Goal: Task Accomplishment & Management: Manage account settings

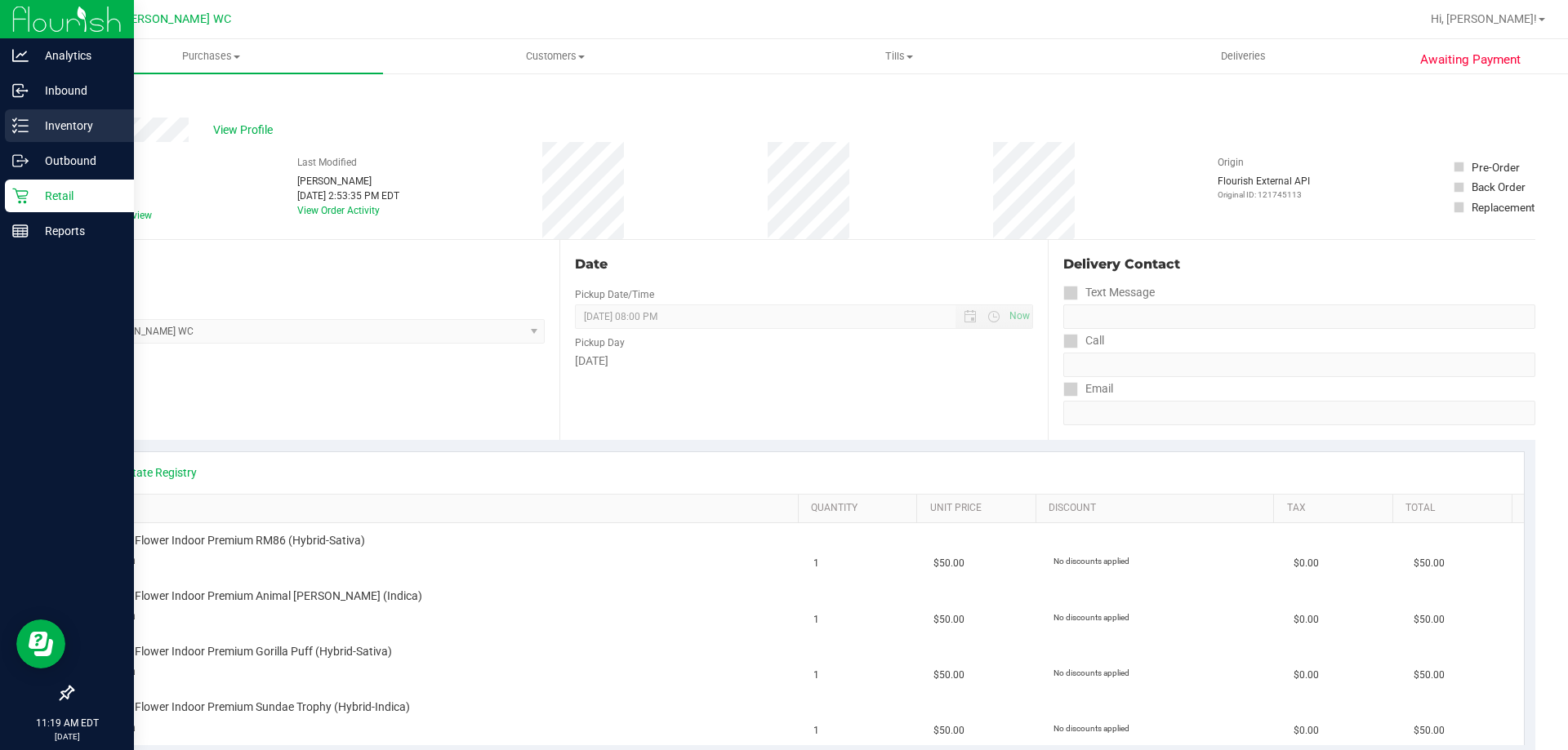
click at [25, 126] on line at bounding box center [23, 126] width 9 height 0
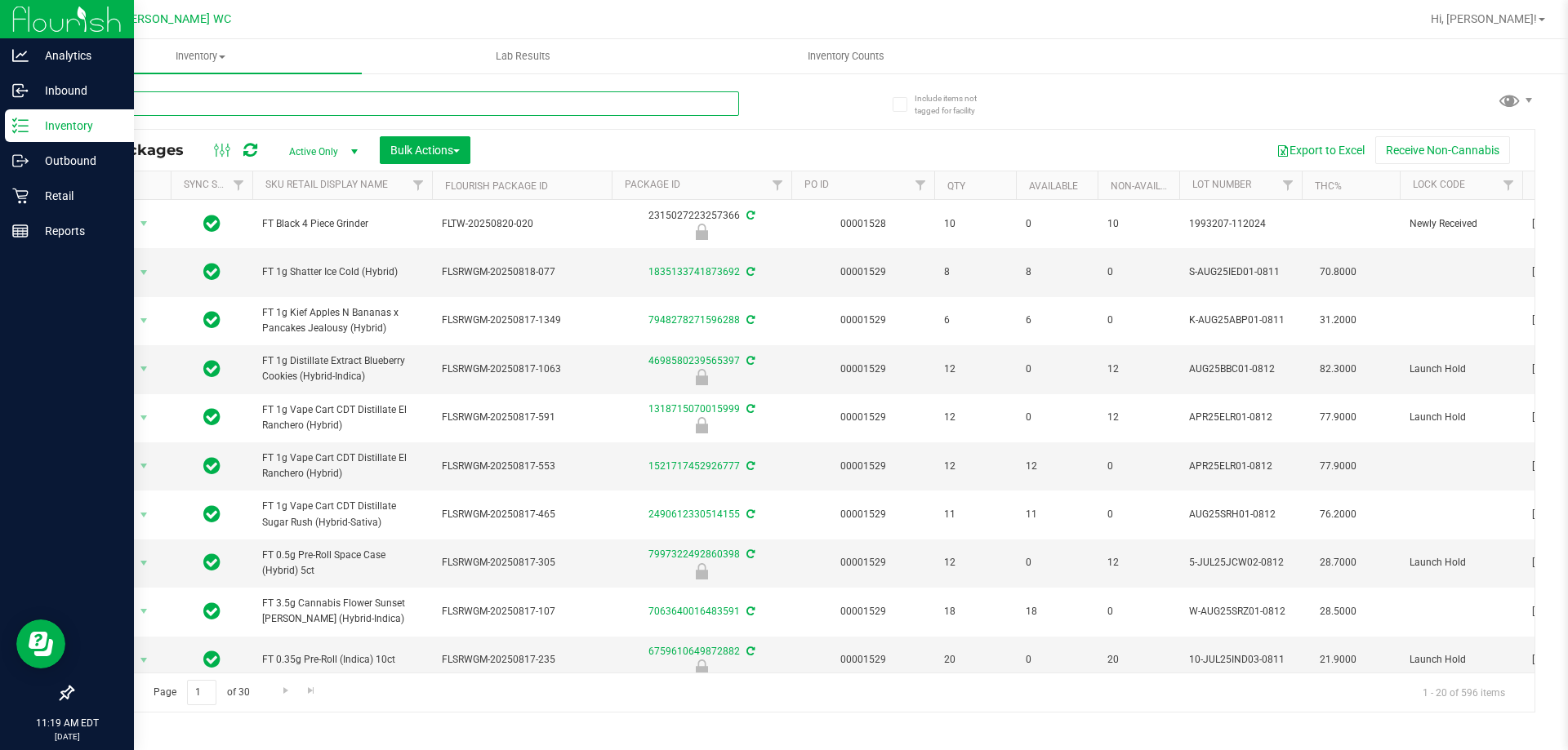
click at [147, 100] on input "text" at bounding box center [405, 104] width 667 height 25
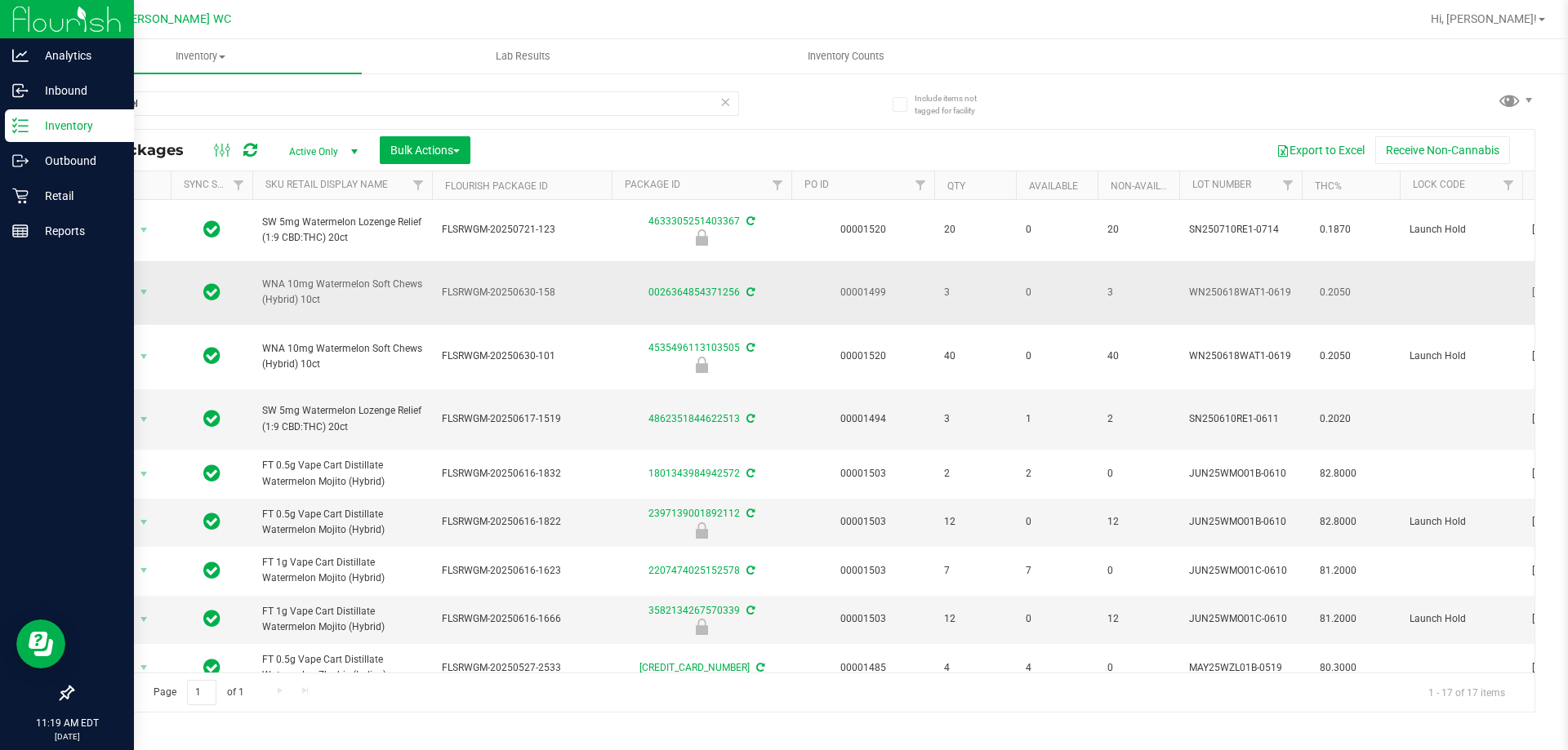
click at [278, 283] on span "WNA 10mg Watermelon Soft Chews (Hybrid) 10ct" at bounding box center [342, 293] width 160 height 31
copy tr "WNA 10mg Watermelon Soft Chews (Hybrid) 10ct"
drag, startPoint x: 300, startPoint y: 98, endPoint x: 0, endPoint y: 100, distance: 300.0
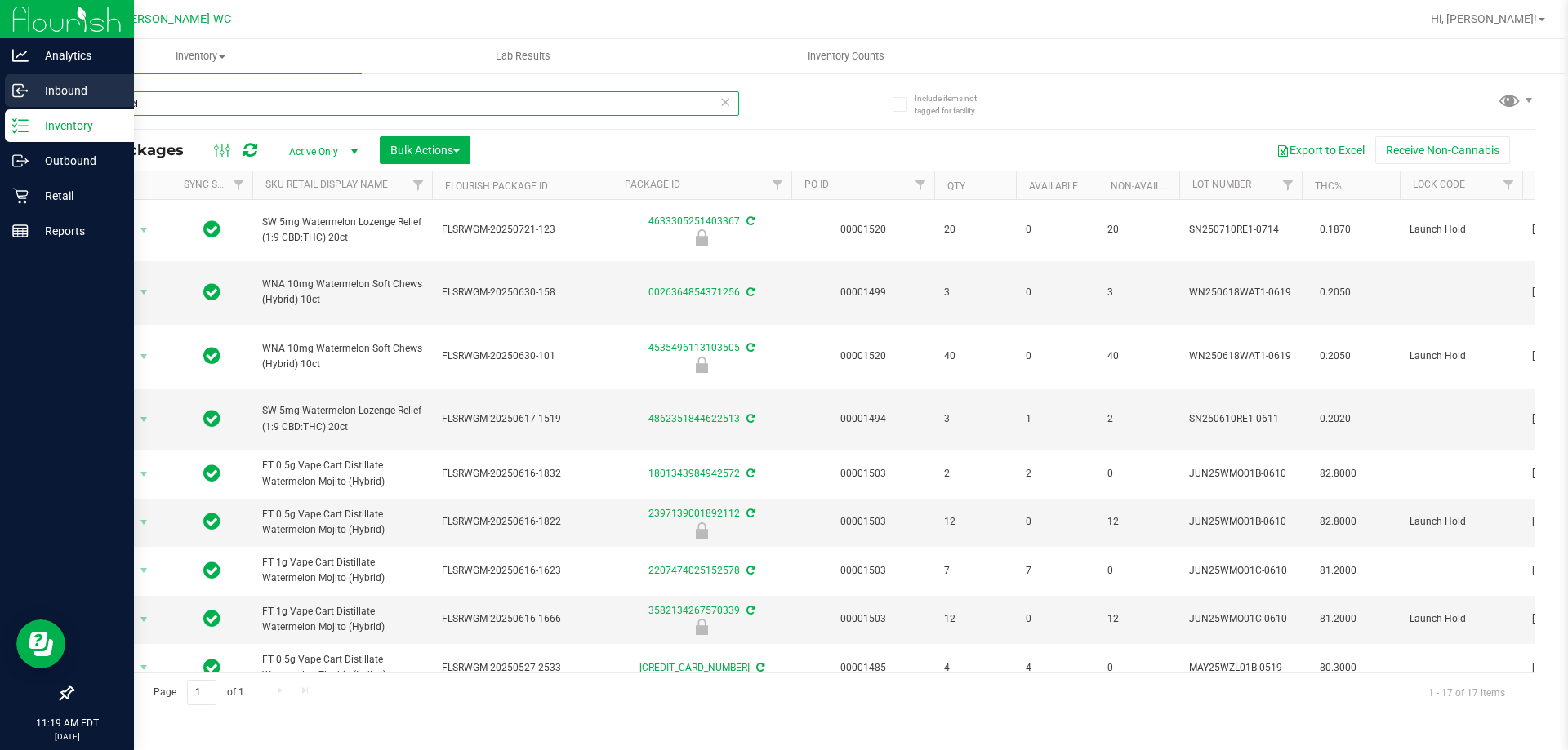
click at [0, 100] on div "Analytics Inbound Inventory Outbound Retail Reports 11:19 AM EDT 08/23/2025 08/…" at bounding box center [784, 375] width 1568 height 750
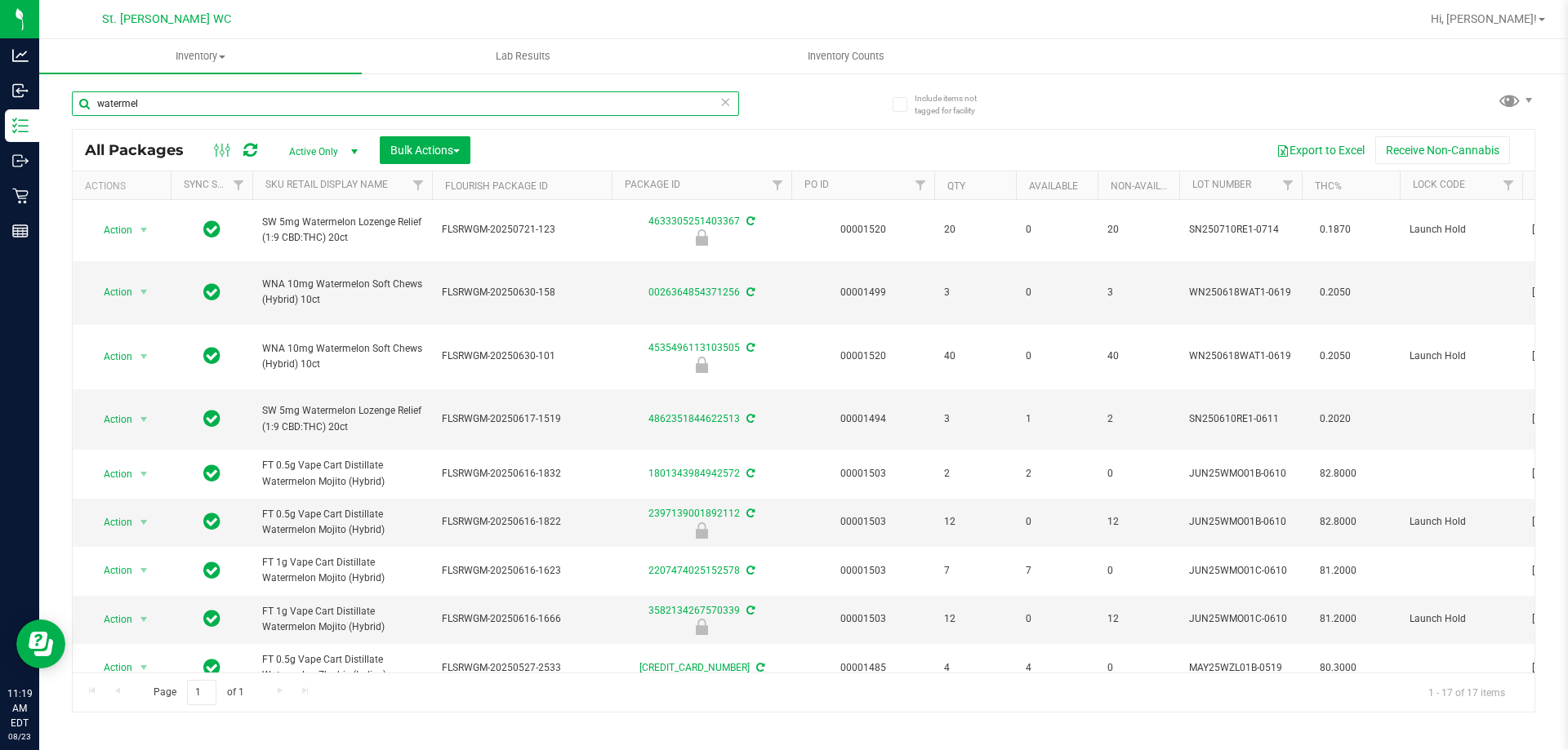
paste input "WNA 10mg Watermelon Soft Chews (Hybrid) 10ct"
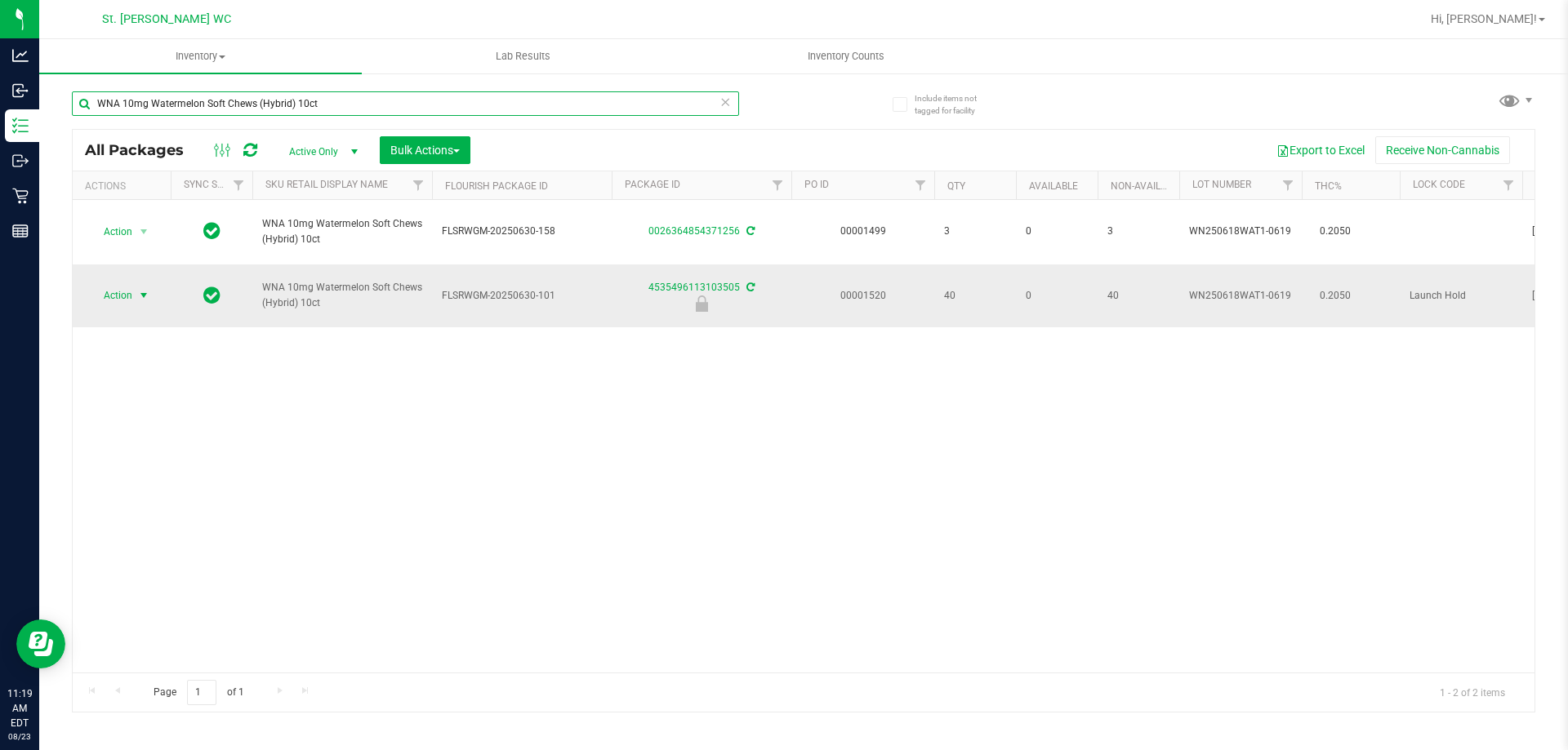
type input "WNA 10mg Watermelon Soft Chews (Hybrid) 10ct"
click at [136, 291] on span "select" at bounding box center [144, 296] width 21 height 23
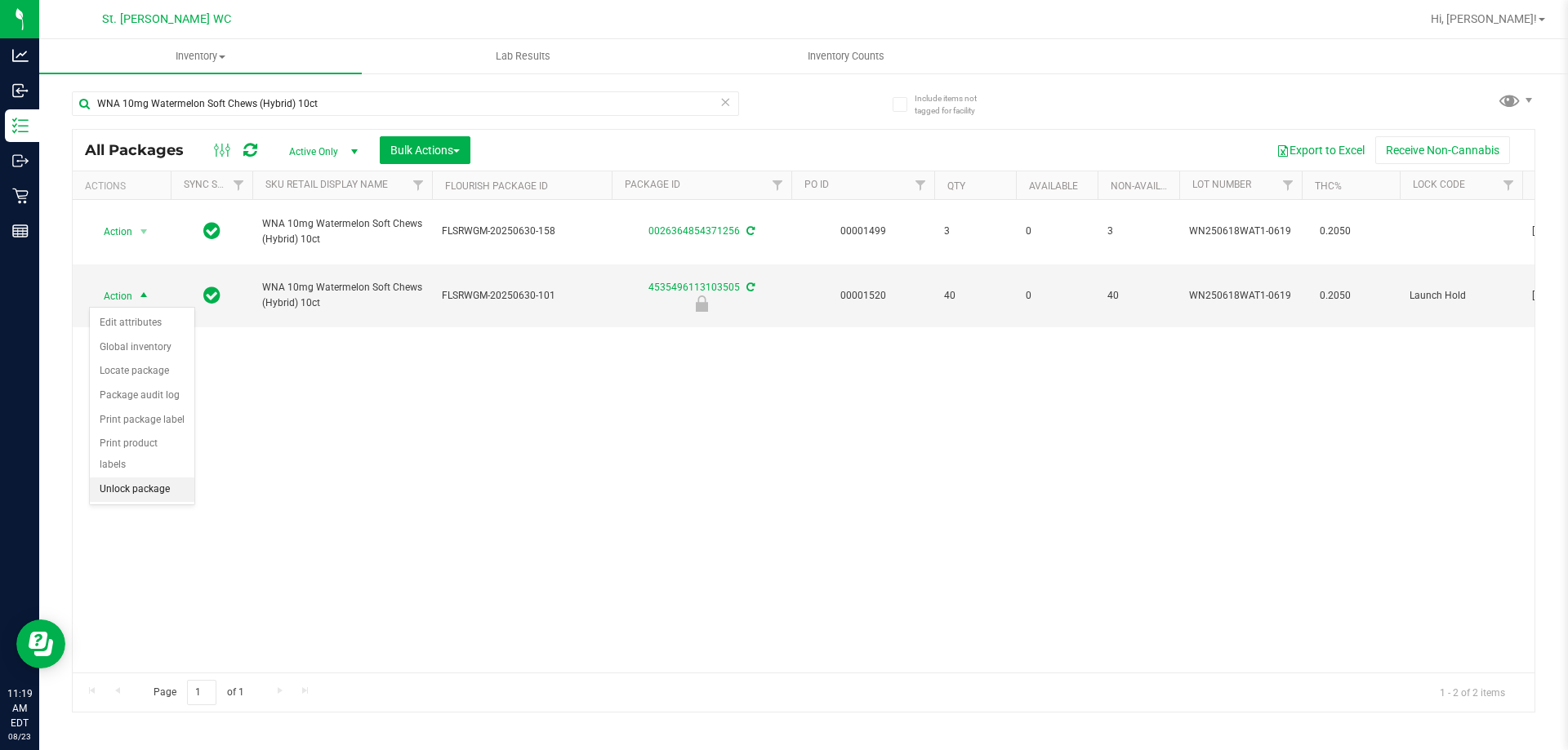
click at [141, 478] on li "Unlock package" at bounding box center [142, 490] width 104 height 25
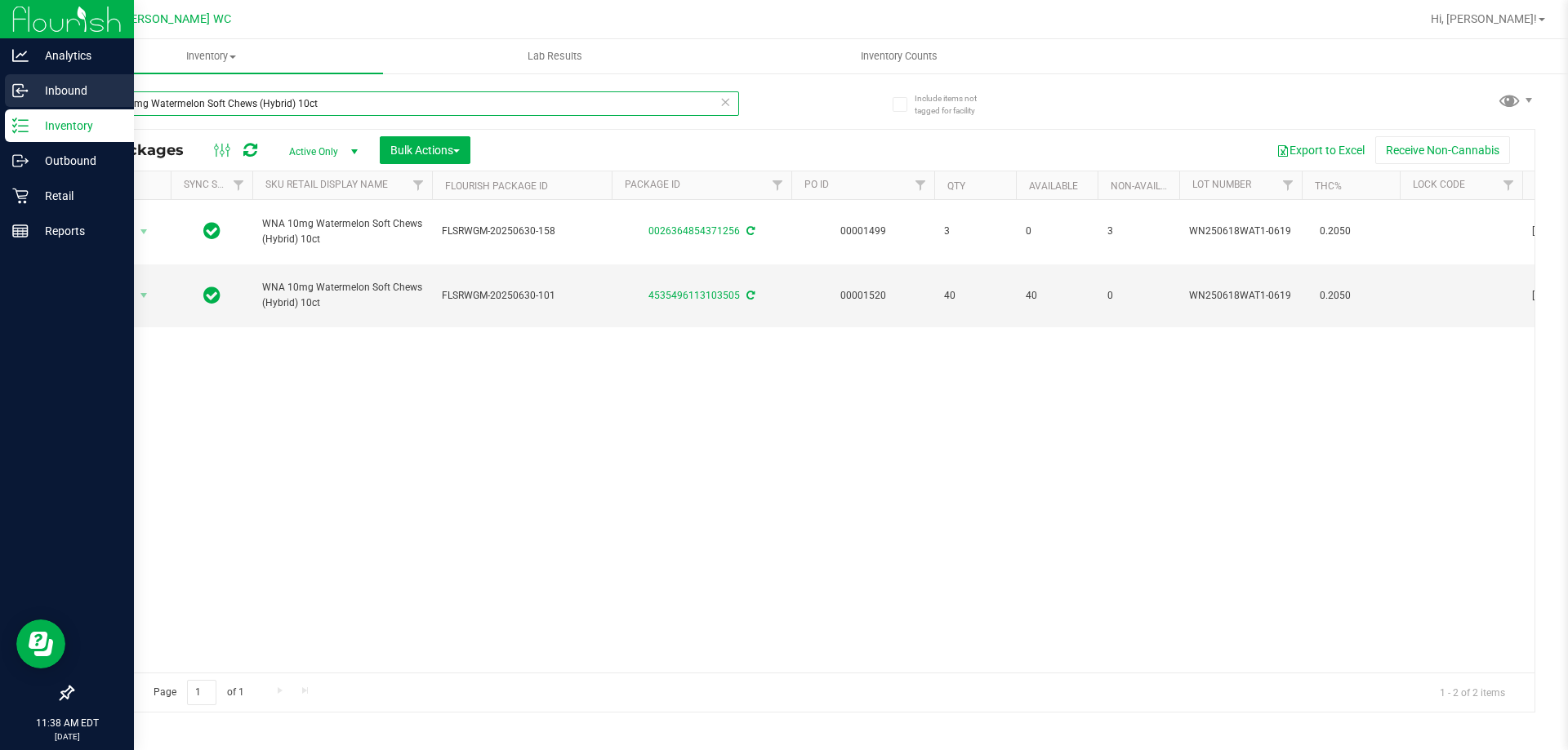
drag, startPoint x: 446, startPoint y: 98, endPoint x: 18, endPoint y: 84, distance: 428.2
click at [18, 84] on div "Analytics Inbound Inventory Outbound Retail Reports 11:38 AM EDT 08/23/2025 08/…" at bounding box center [784, 375] width 1568 height 750
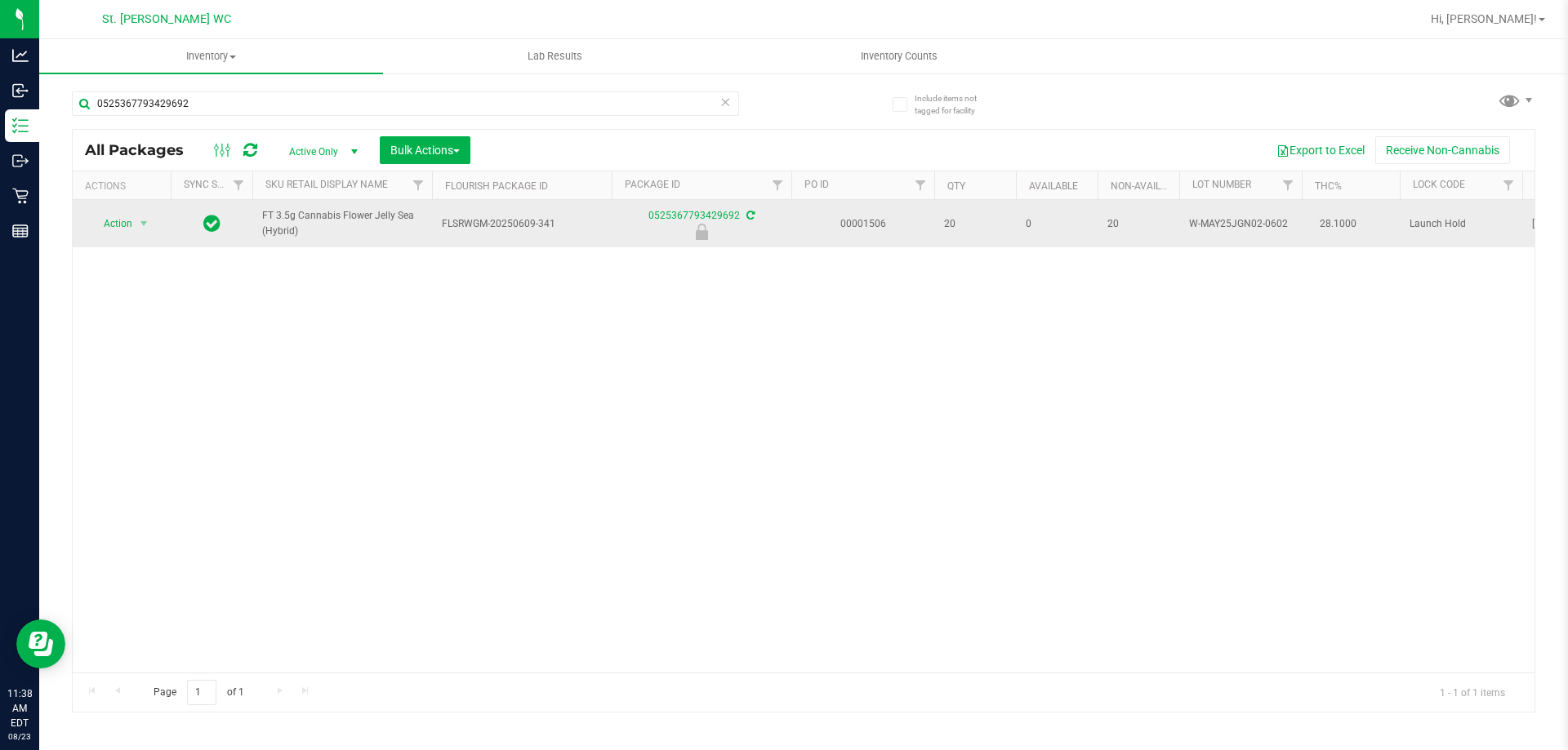
click at [324, 215] on span "FT 3.5g Cannabis Flower Jelly Sea (Hybrid)" at bounding box center [342, 224] width 160 height 31
click at [324, 216] on span "FT 3.5g Cannabis Flower Jelly Sea (Hybrid)" at bounding box center [342, 224] width 160 height 31
copy tr "FT 3.5g Cannabis Flower Jelly Sea (Hybrid)"
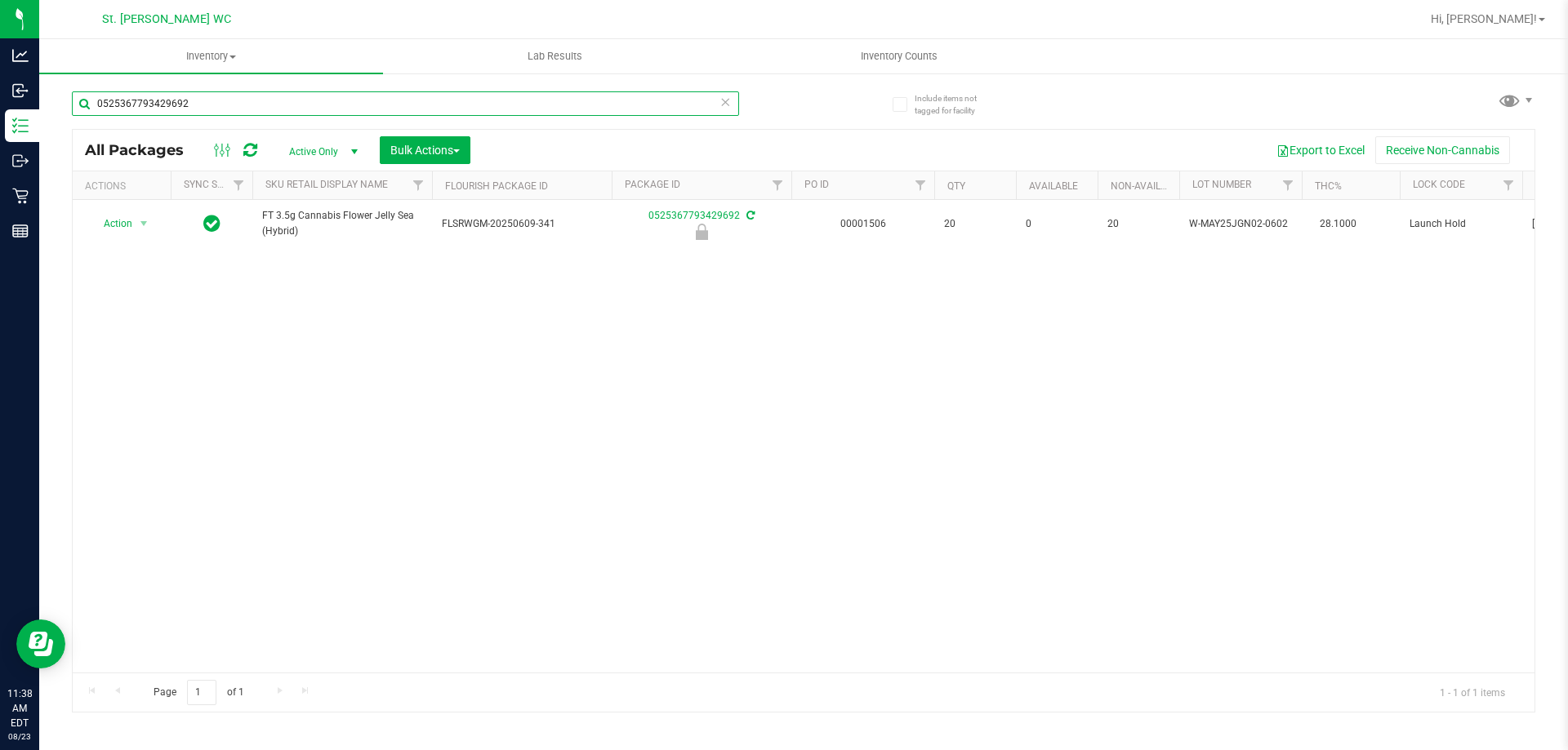
drag, startPoint x: 353, startPoint y: 105, endPoint x: 51, endPoint y: 104, distance: 302.0
click at [51, 104] on div "Include items not tagged for facility 0525367793429692 All Packages Active Only…" at bounding box center [803, 321] width 1528 height 498
paste input "FT 3.5g Cannabis Flower Jelly Sea (Hybrid)"
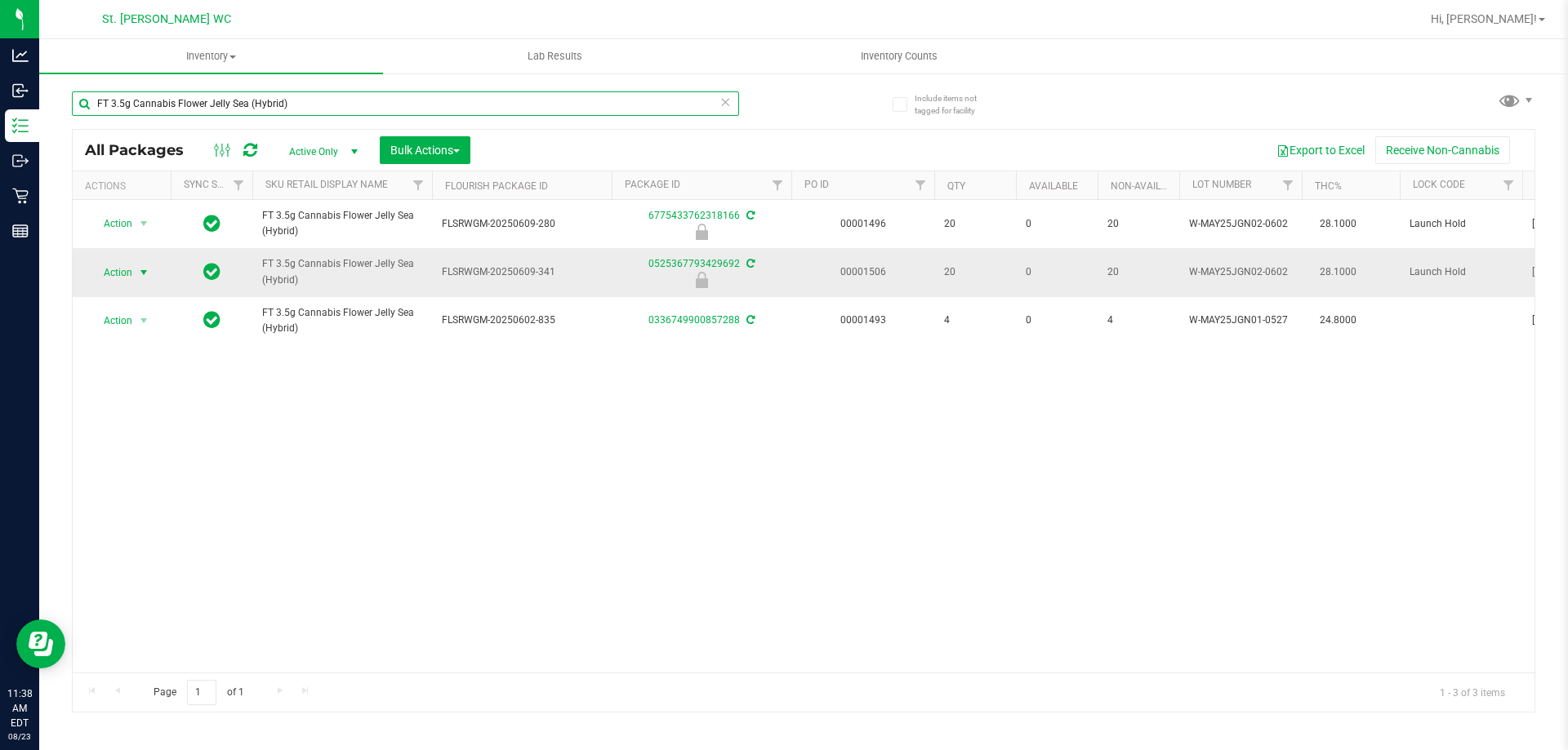
type input "FT 3.5g Cannabis Flower Jelly Sea (Hybrid)"
click at [140, 269] on span "select" at bounding box center [144, 273] width 13 height 13
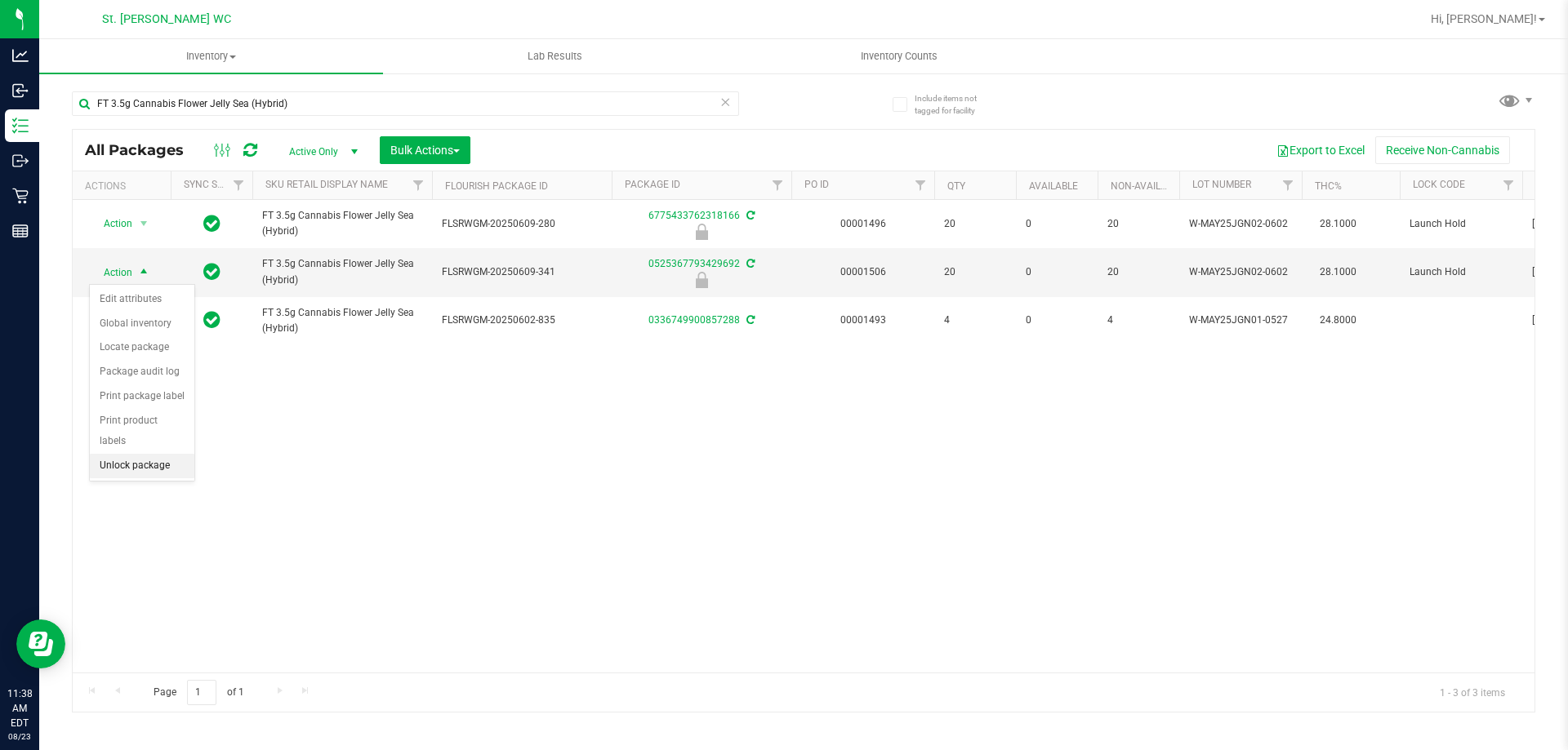
click at [129, 454] on li "Unlock package" at bounding box center [142, 466] width 104 height 25
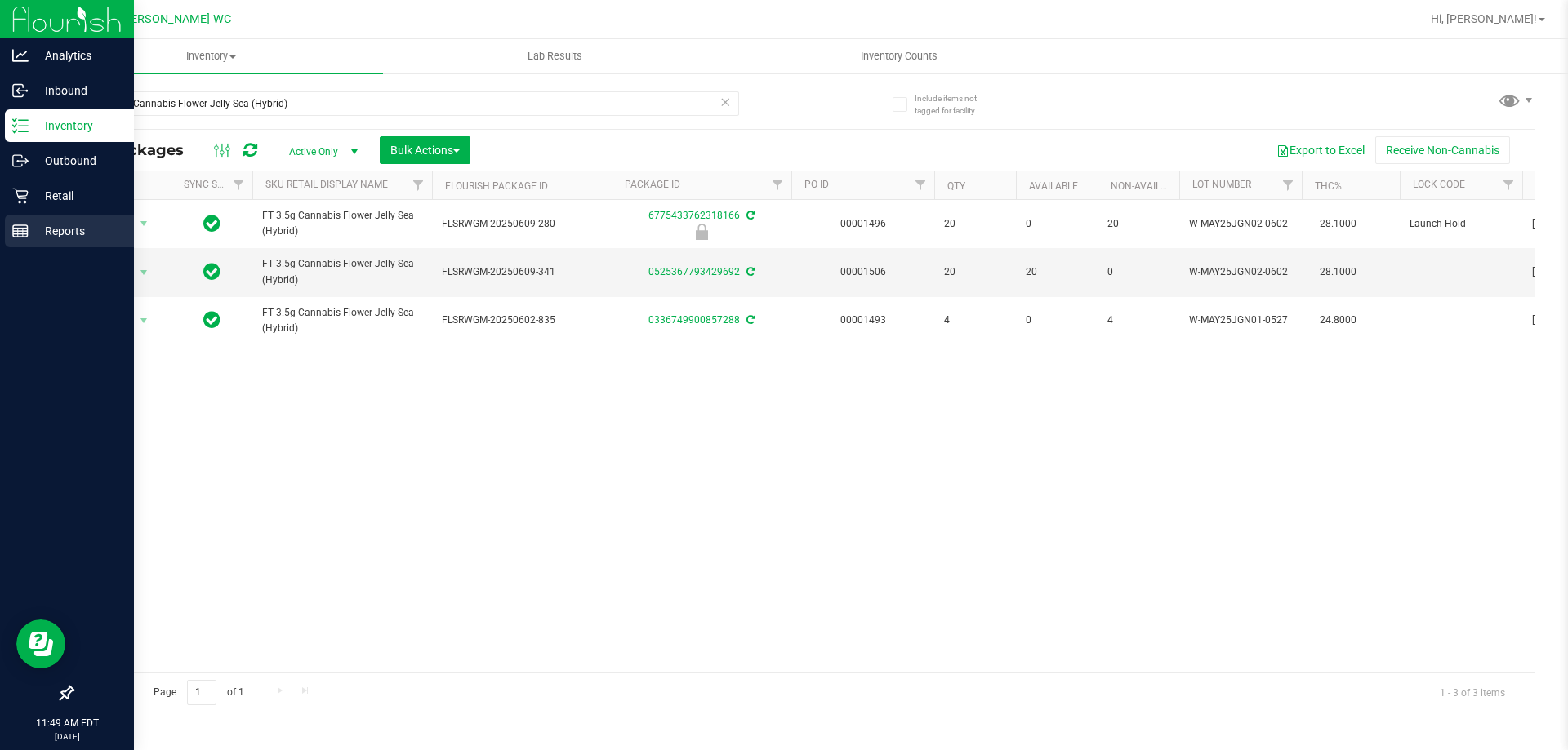
click at [44, 223] on p "Reports" at bounding box center [78, 232] width 98 height 20
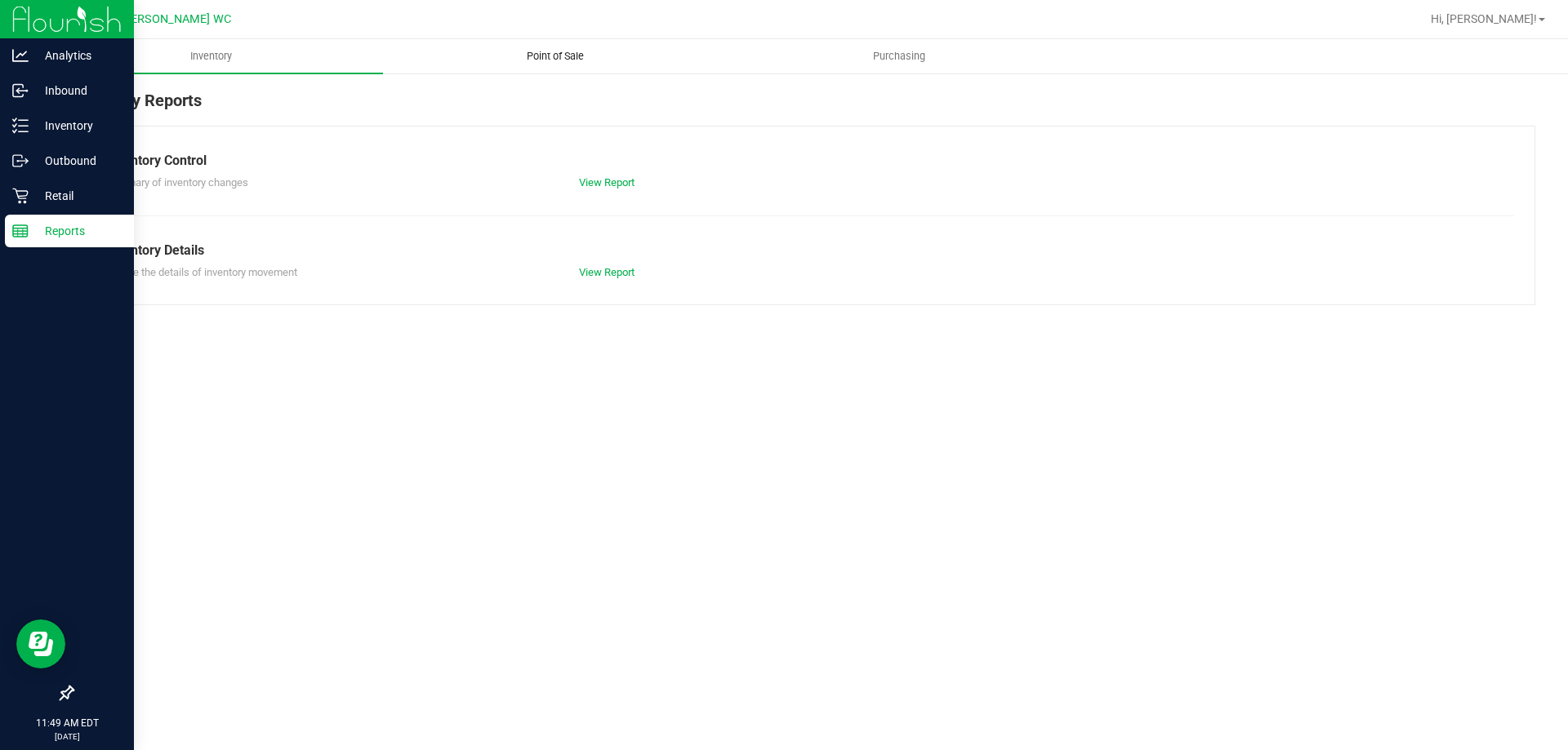
click at [552, 59] on span "Point of Sale" at bounding box center [555, 56] width 101 height 15
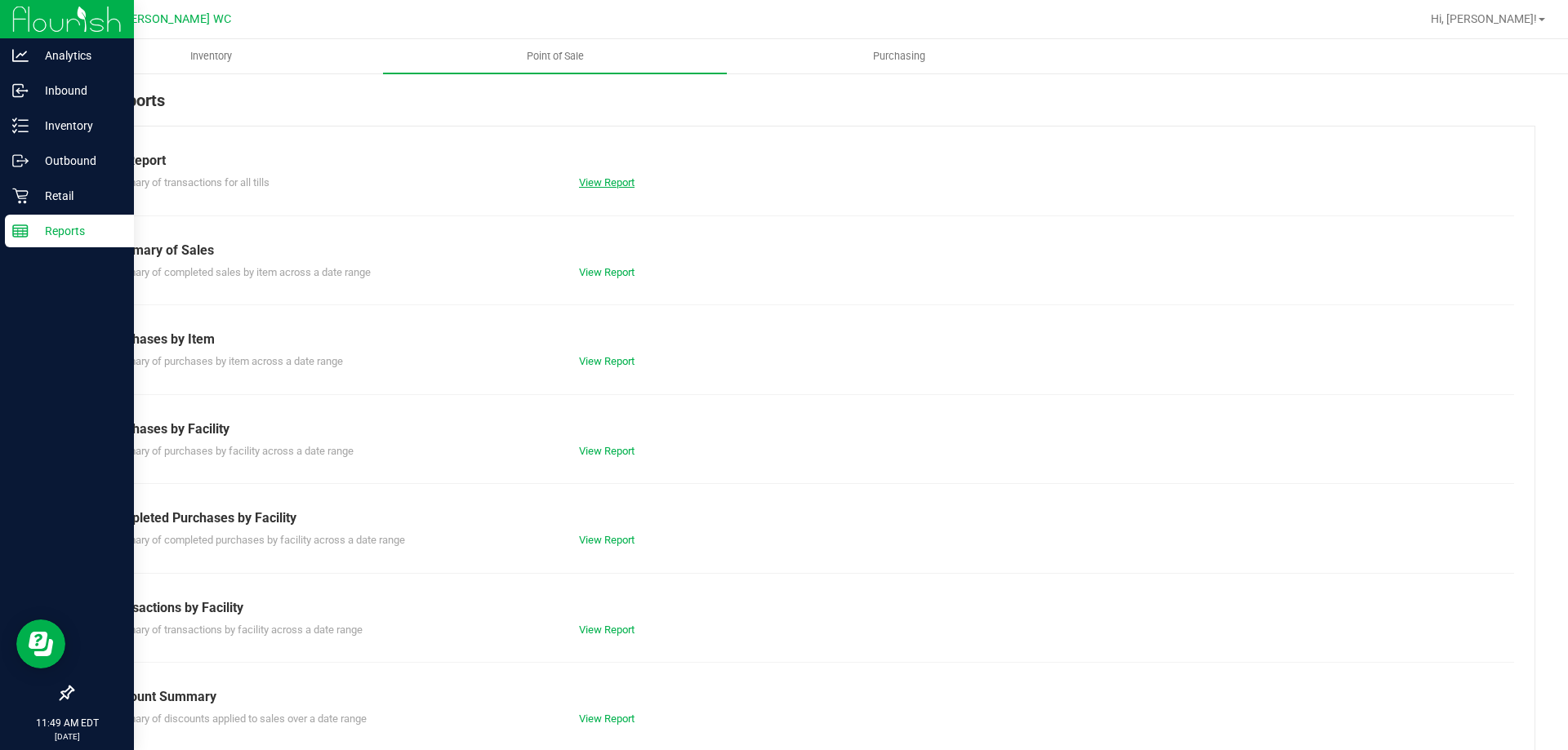
click at [581, 178] on link "View Report" at bounding box center [606, 182] width 55 height 12
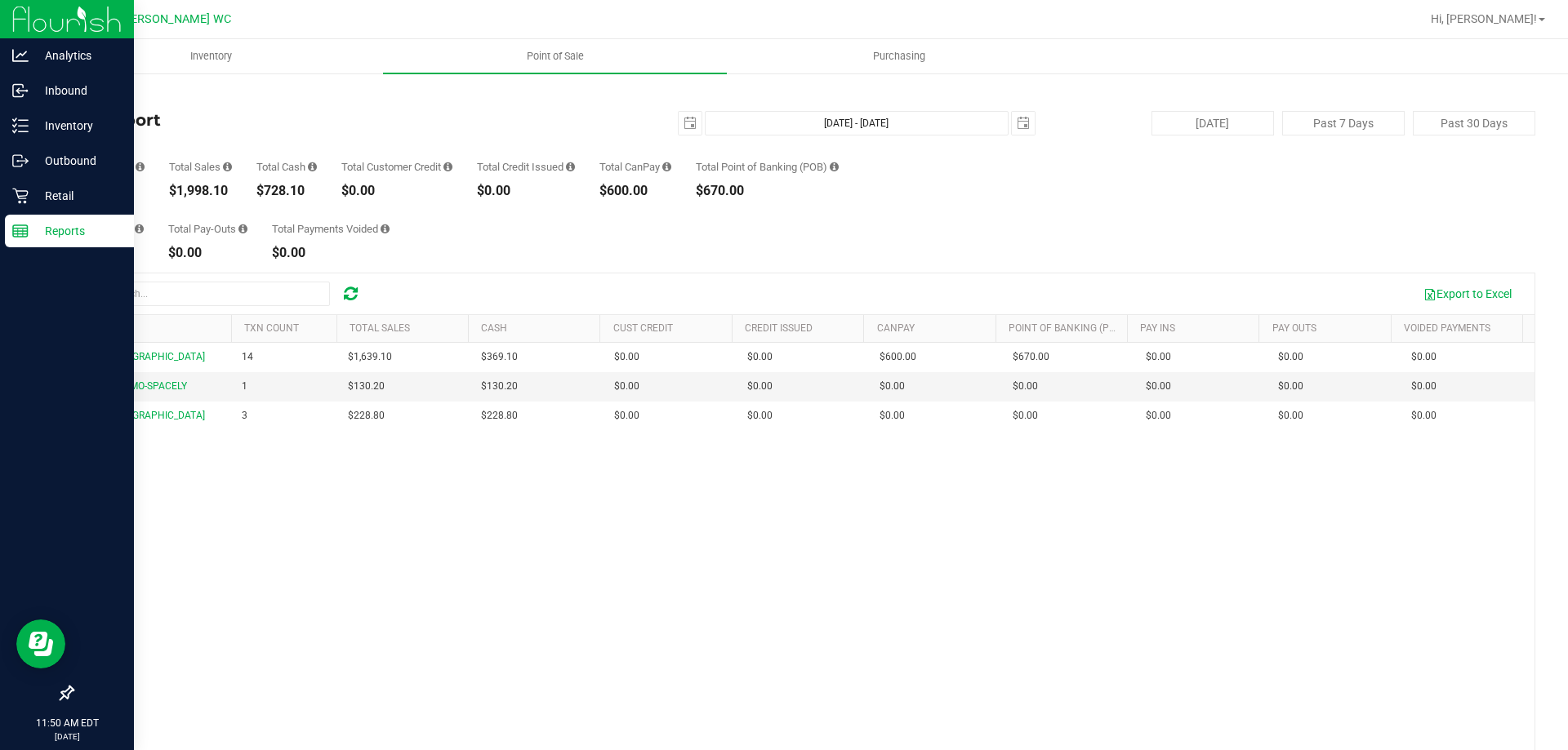
click at [354, 116] on h4 "Till Report" at bounding box center [315, 120] width 487 height 18
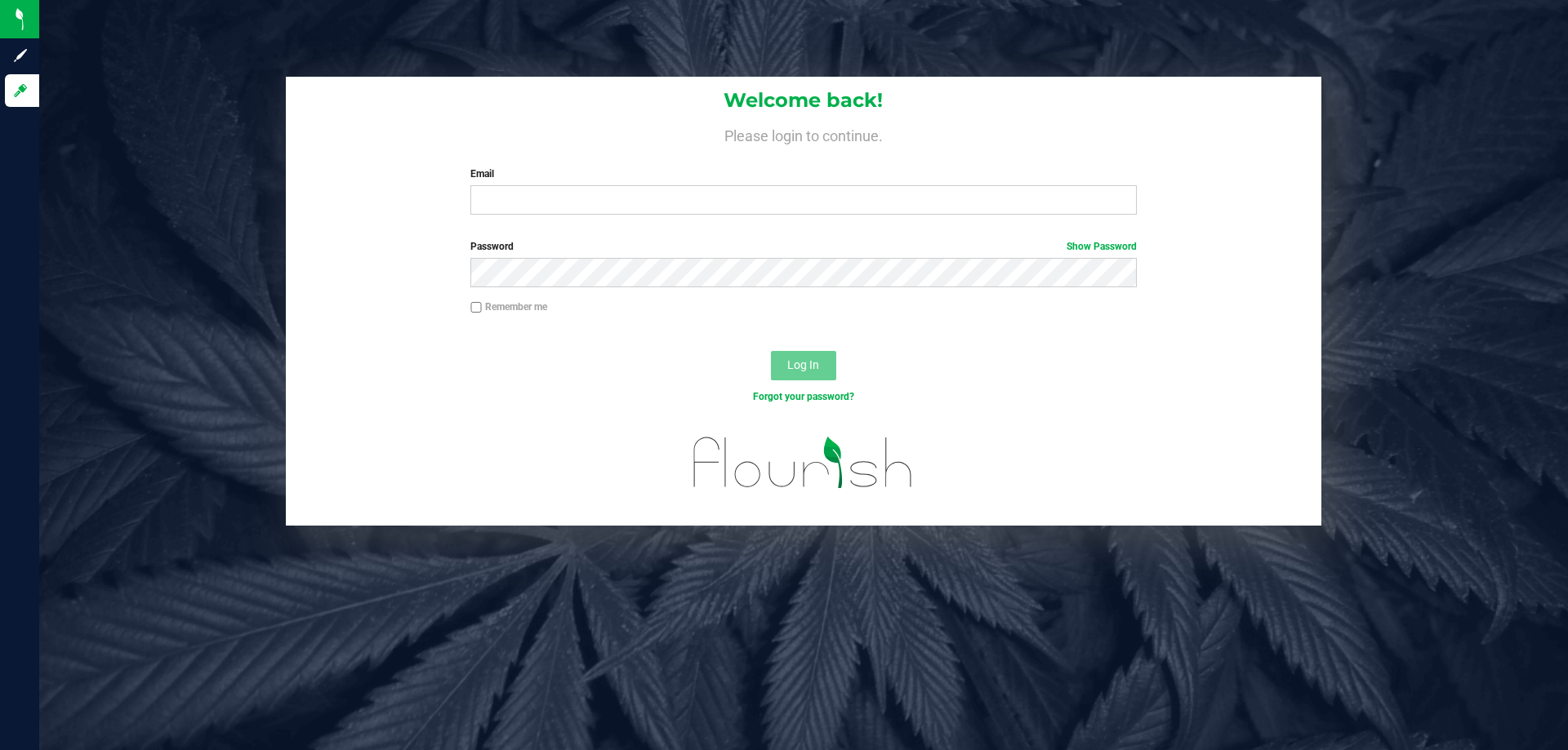
drag, startPoint x: 590, startPoint y: 160, endPoint x: 589, endPoint y: 172, distance: 12.0
click at [589, 171] on div "Welcome back! Please login to continue. Email Required Please format your email…" at bounding box center [804, 152] width 1035 height 151
click at [602, 206] on input "Email" at bounding box center [803, 200] width 666 height 30
type input "[EMAIL_ADDRESS][DOMAIN_NAME]"
click at [771, 351] on button "Log In" at bounding box center [803, 366] width 65 height 30
